Goal: Information Seeking & Learning: Check status

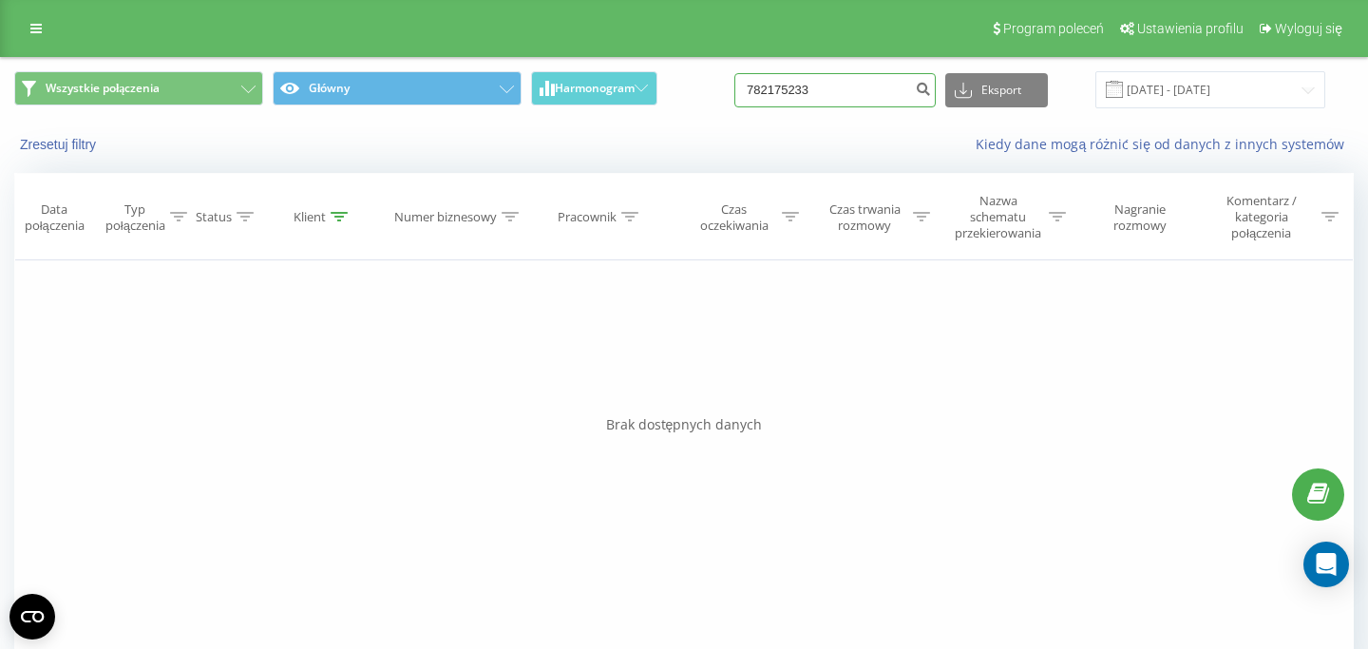
drag, startPoint x: 840, startPoint y: 89, endPoint x: 664, endPoint y: 89, distance: 175.7
click at [734, 89] on input "782175233" at bounding box center [834, 90] width 201 height 34
paste input "792987471"
type input "792987471"
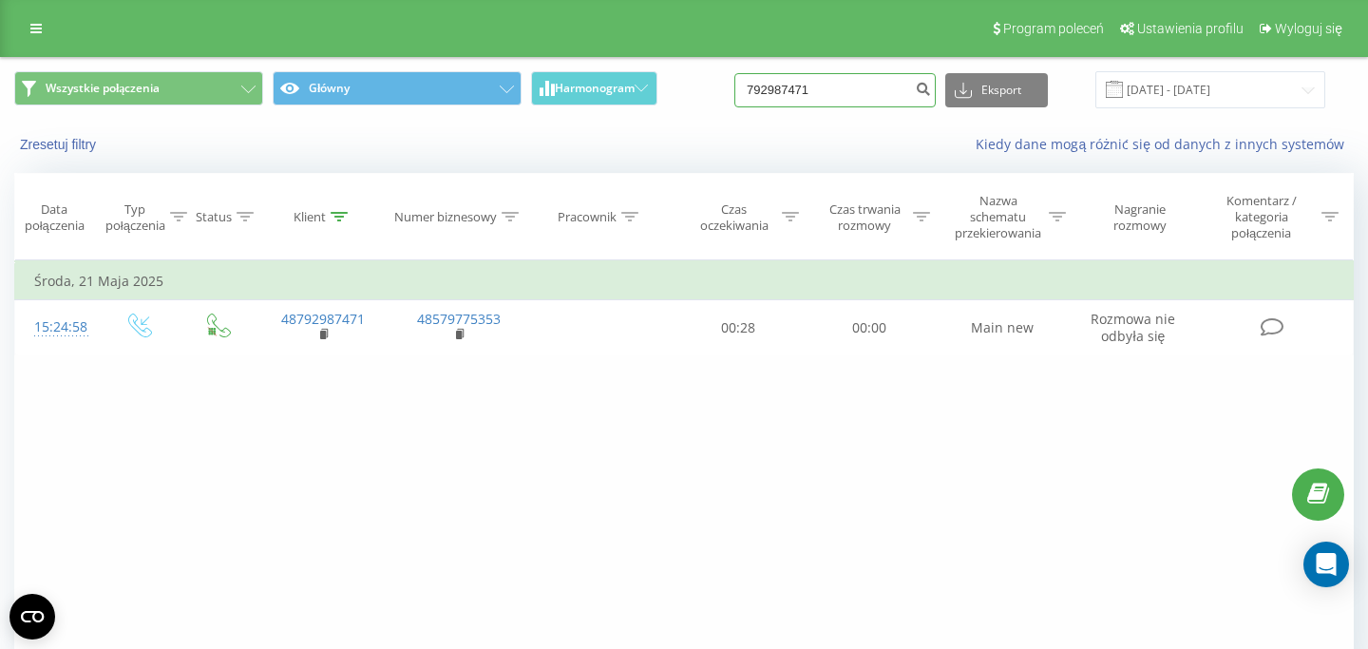
click at [836, 90] on input "792987471" at bounding box center [834, 90] width 201 height 34
click at [837, 69] on div "Wszystkie połączenia Główny Harmonogram 792987471 Eksport .csv .xls .xlsx 21.05…" at bounding box center [684, 90] width 1366 height 64
drag, startPoint x: 839, startPoint y: 85, endPoint x: 739, endPoint y: 85, distance: 99.7
click at [748, 85] on input "792987471" at bounding box center [834, 90] width 201 height 34
paste input "24 434 529"
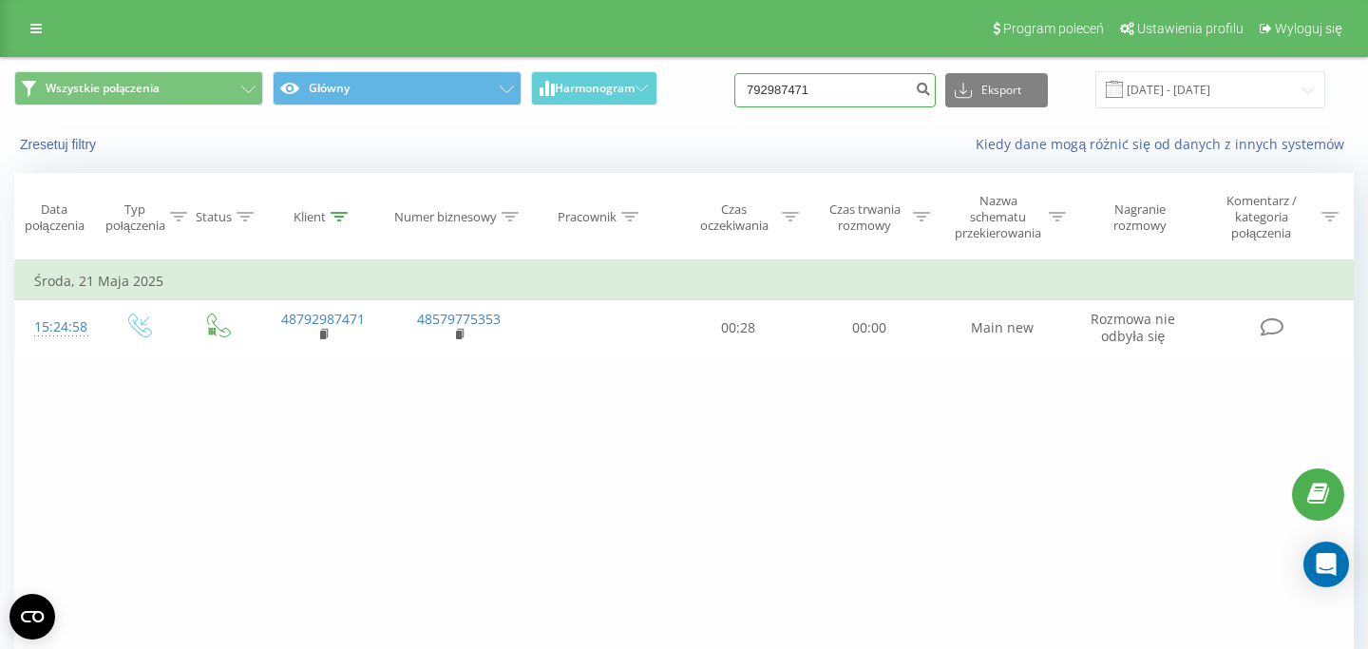
type input "724 434 529"
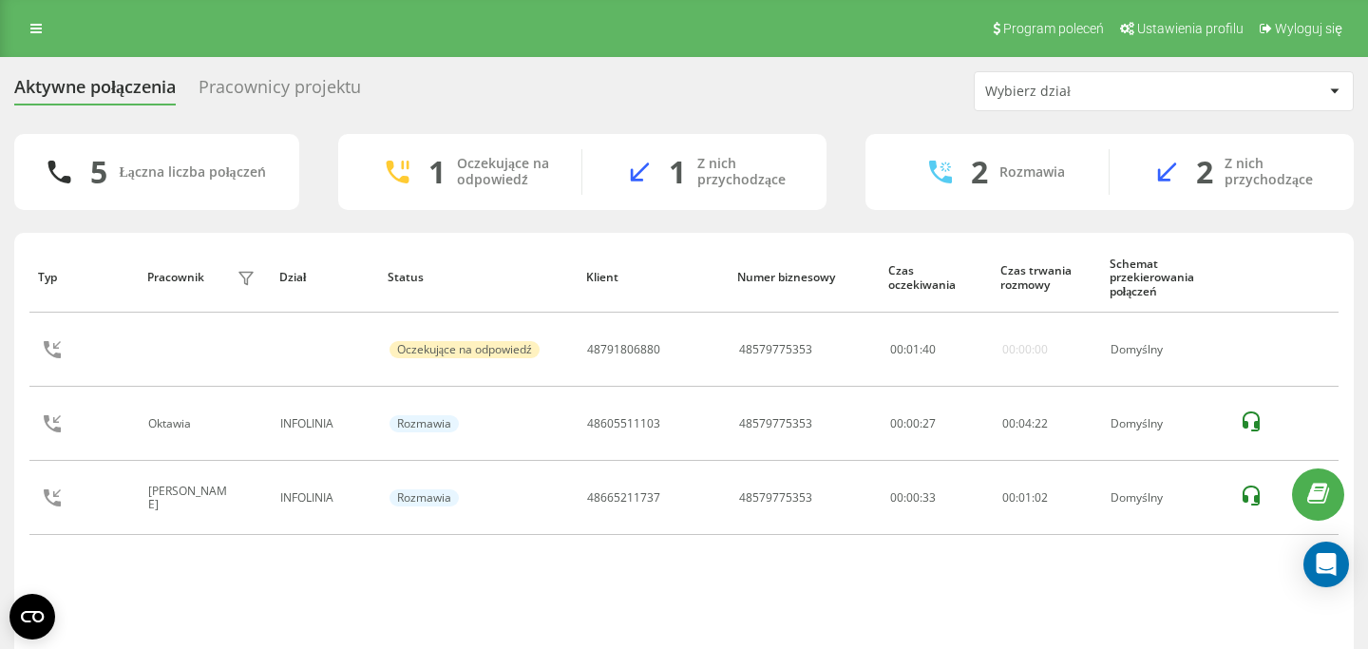
click at [350, 88] on div "Pracownicy projektu" at bounding box center [280, 91] width 162 height 29
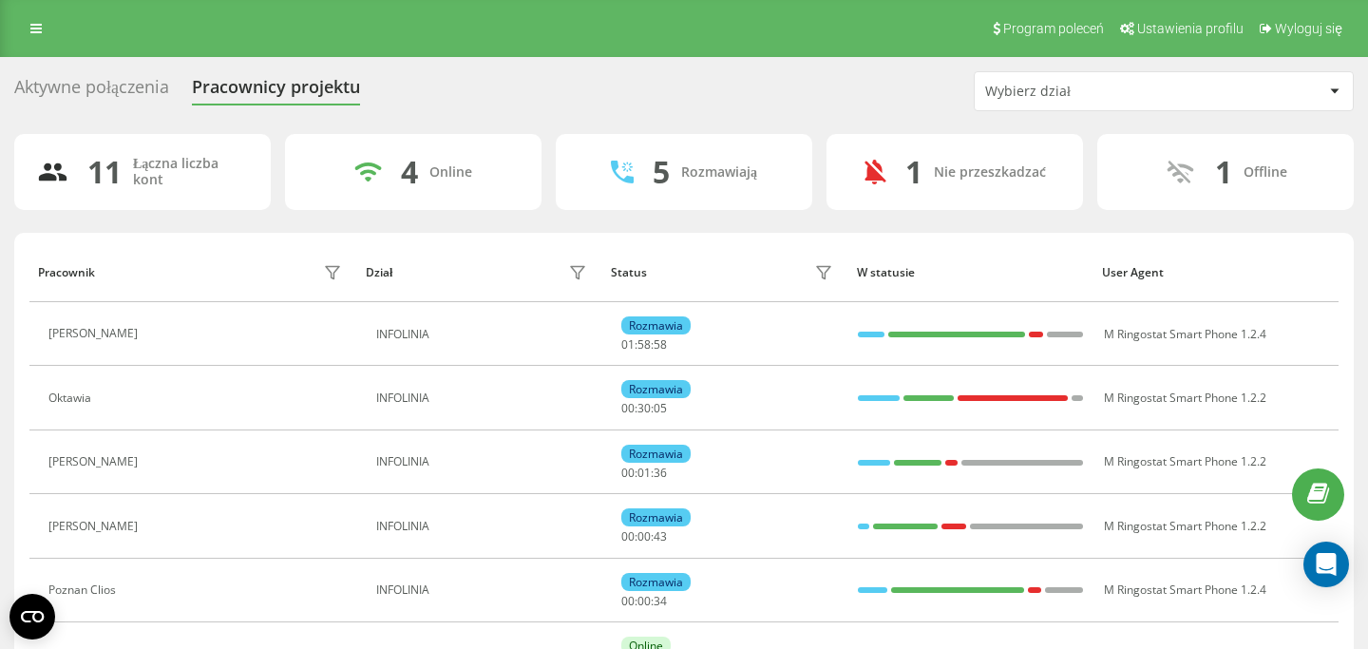
click at [79, 89] on div "Aktywne połączenia" at bounding box center [91, 91] width 155 height 29
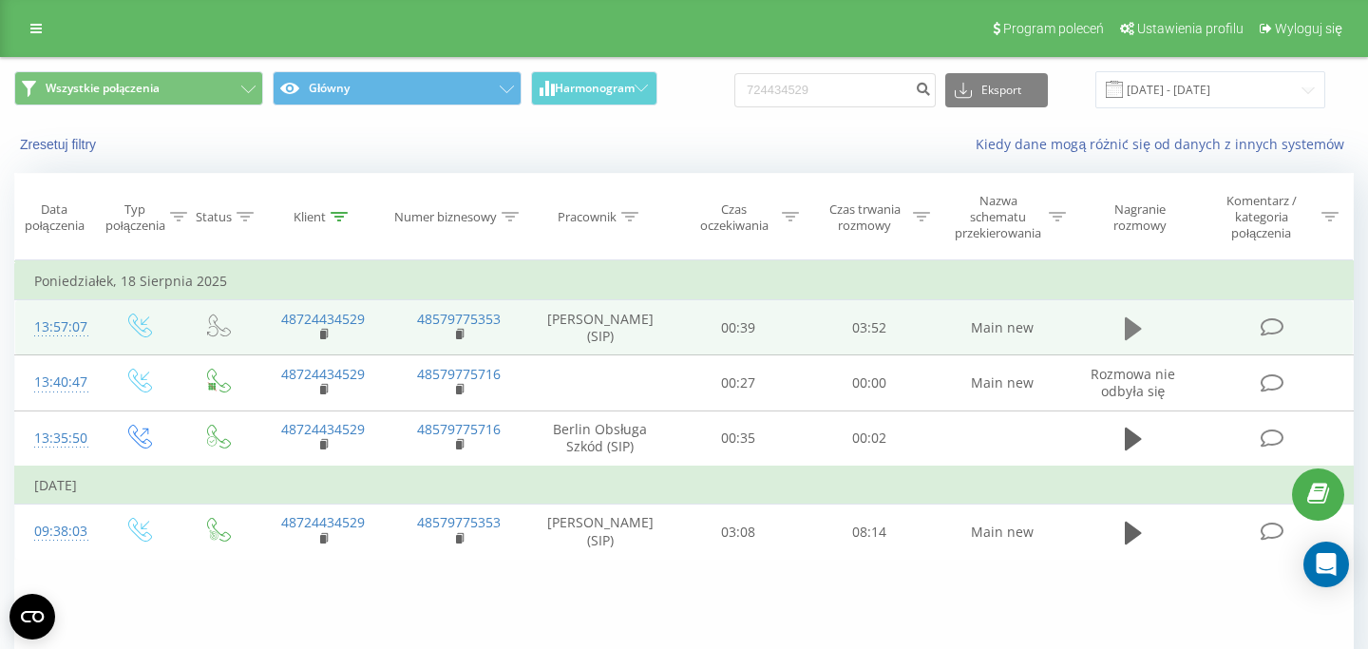
click at [1121, 327] on button at bounding box center [1133, 328] width 28 height 28
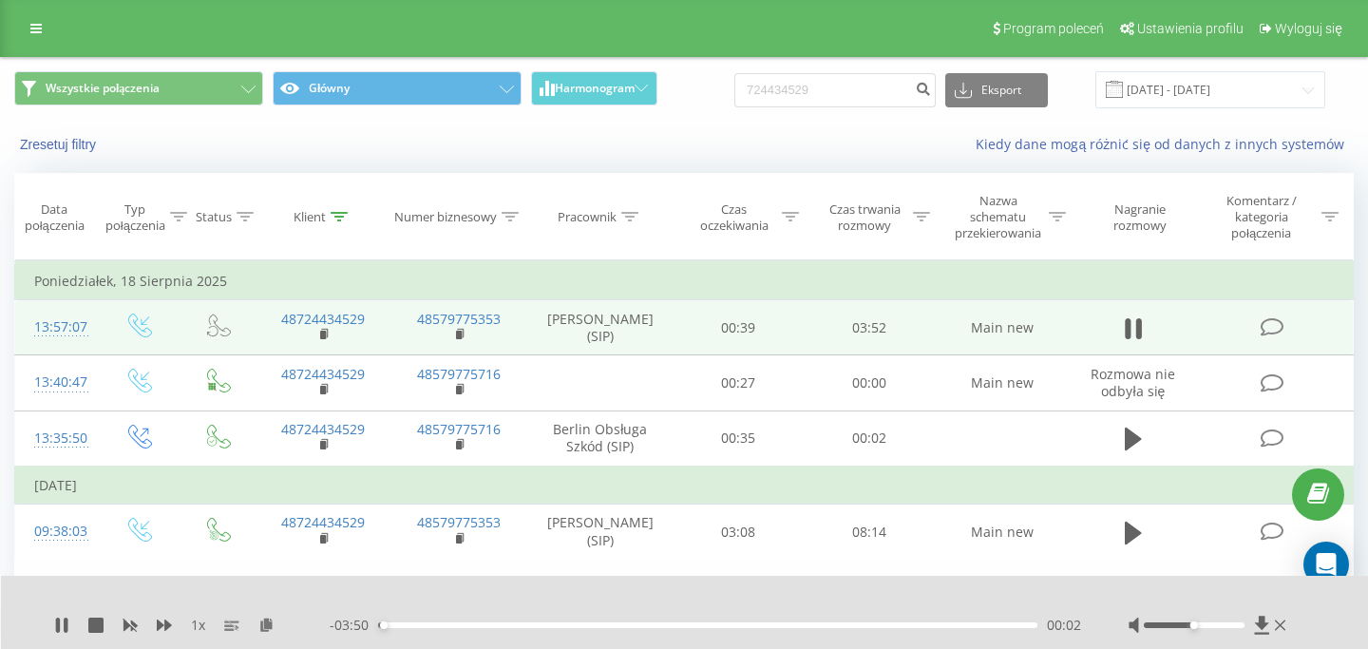
click at [758, 621] on div "- 03:50 00:02 00:02" at bounding box center [705, 625] width 751 height 19
click at [758, 622] on div "00:02" at bounding box center [707, 625] width 659 height 6
click at [874, 624] on div "02:31" at bounding box center [707, 625] width 659 height 6
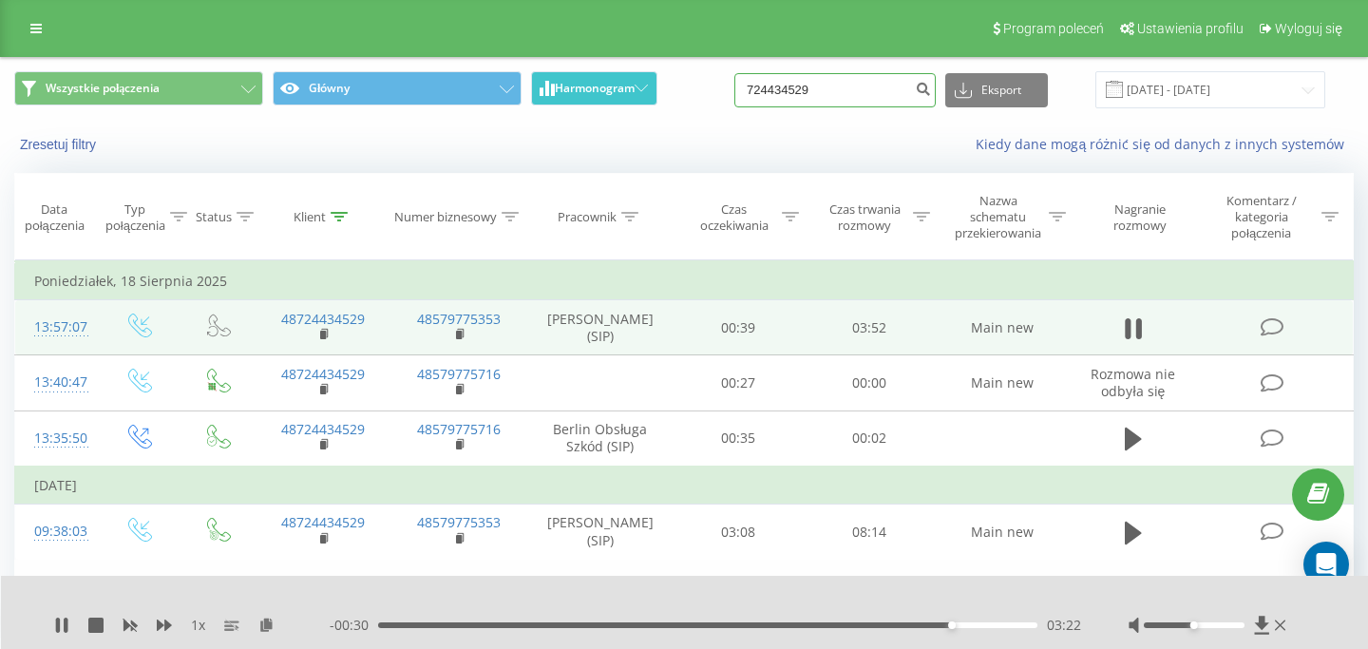
drag, startPoint x: 851, startPoint y: 93, endPoint x: 636, endPoint y: 80, distance: 215.1
click at [734, 82] on input "724434529" at bounding box center [834, 90] width 201 height 34
click at [59, 626] on icon at bounding box center [58, 624] width 4 height 15
click at [912, 97] on input at bounding box center [834, 90] width 201 height 34
paste input "48604383870"
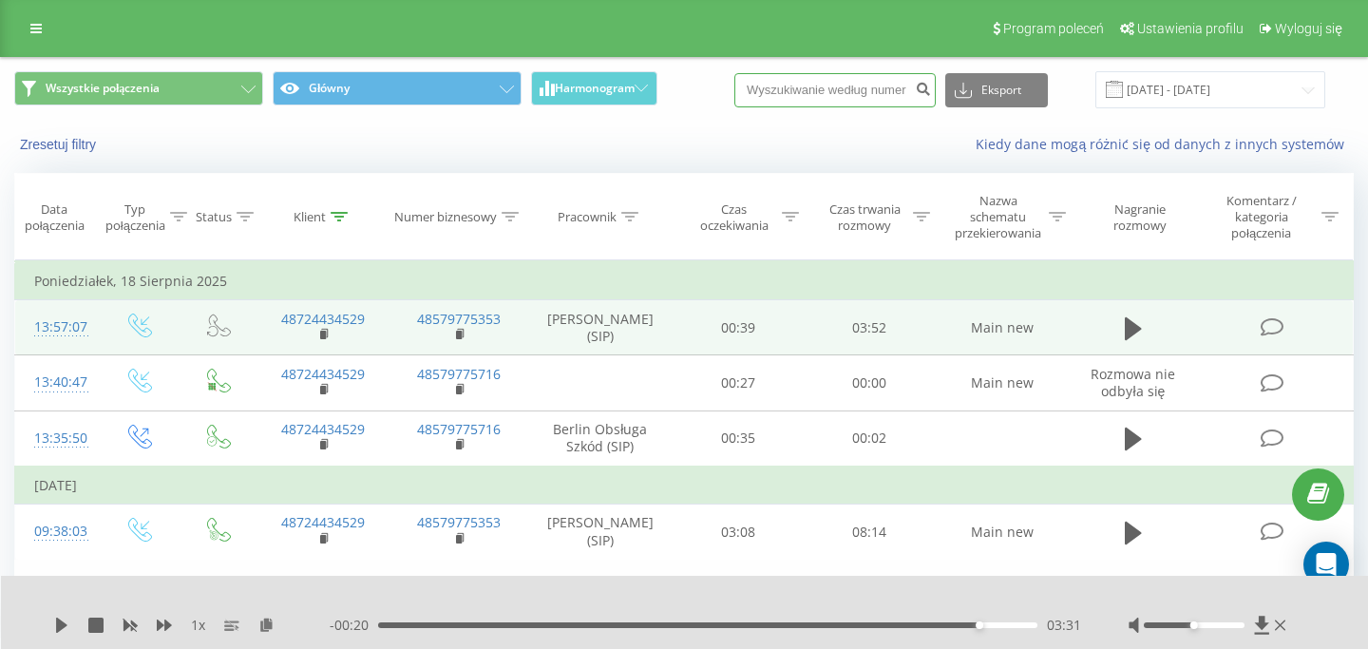
type input "48604383870"
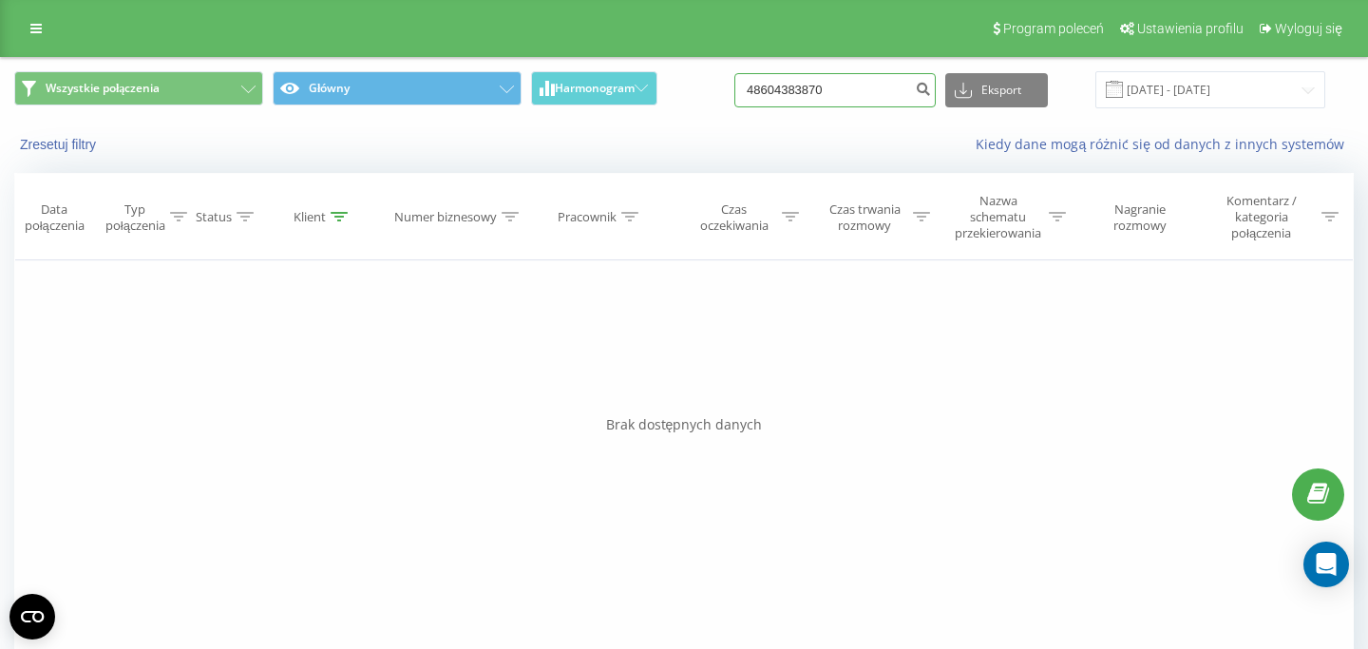
drag, startPoint x: 850, startPoint y: 88, endPoint x: 626, endPoint y: 60, distance: 226.0
click at [734, 73] on input "48604383870" at bounding box center [834, 90] width 201 height 34
paste input "606223621"
type input "606223621"
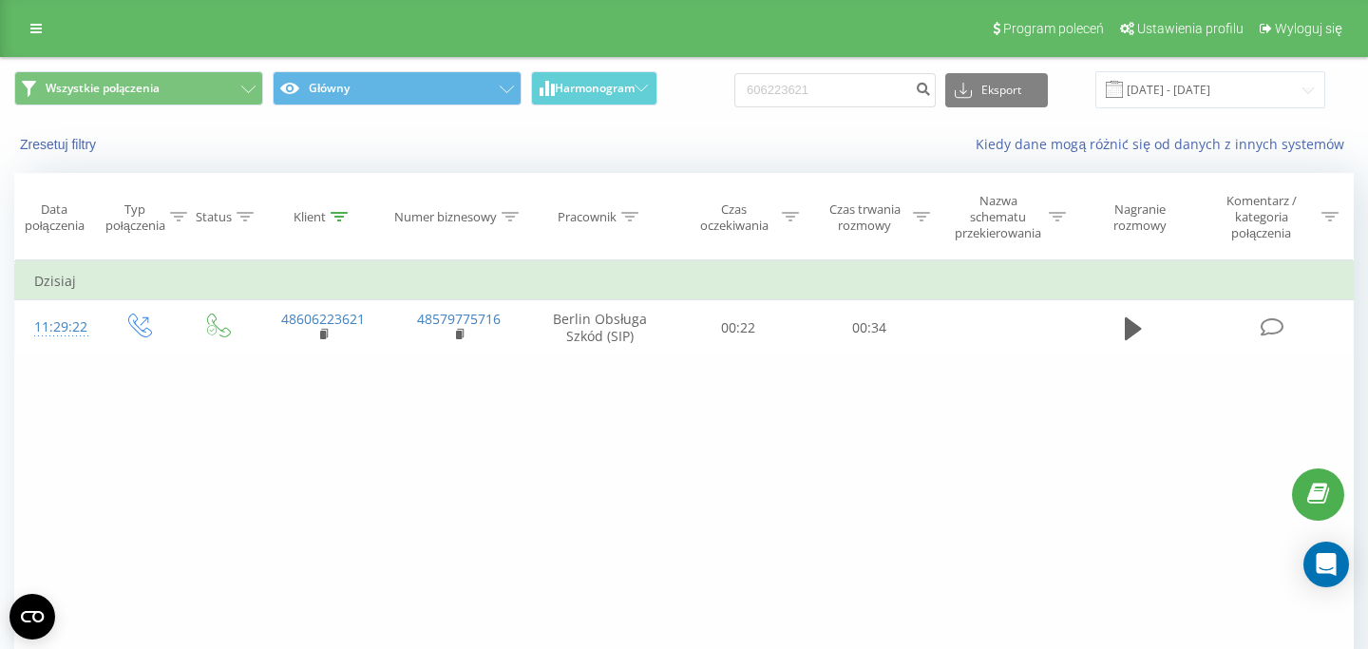
click at [845, 110] on div "Wszystkie połączenia Główny Harmonogram 606223621 Eksport .csv .xls .xlsx [DATE…" at bounding box center [684, 90] width 1366 height 64
drag, startPoint x: 855, startPoint y: 95, endPoint x: 637, endPoint y: 64, distance: 219.8
click at [734, 73] on input "606223621" at bounding box center [834, 90] width 201 height 34
paste input "48505599992"
type input "48505599992"
